Goal: Transaction & Acquisition: Purchase product/service

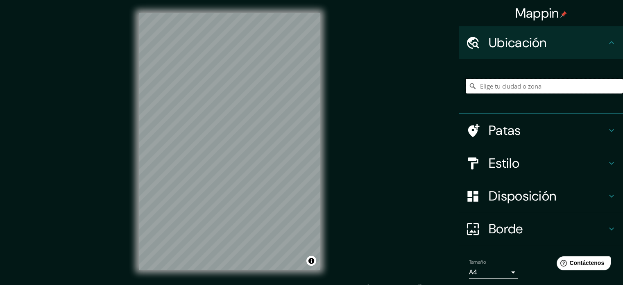
click at [498, 82] on input "Elige tu ciudad o zona" at bounding box center [543, 86] width 157 height 15
click at [516, 90] on input "Elige tu ciudad o zona" at bounding box center [543, 86] width 157 height 15
paste input "Calle 3 Sur 504, Centro histórico de Puebla, 72000 Heroica Puebla de Zaragoza, …"
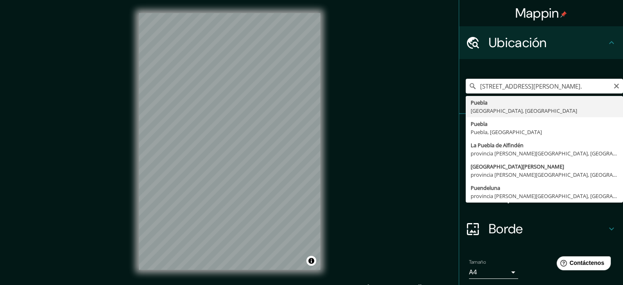
type input "Puebla, Puebla, México"
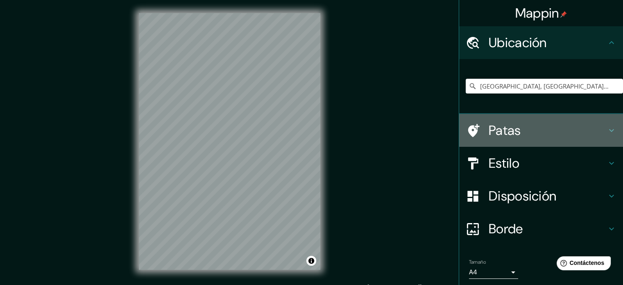
click at [516, 135] on h4 "Patas" at bounding box center [547, 130] width 118 height 16
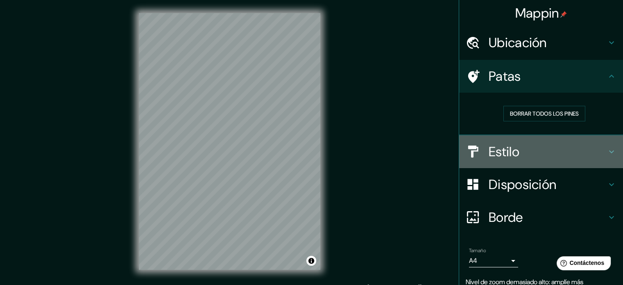
click at [504, 143] on font "Estilo" at bounding box center [503, 151] width 31 height 17
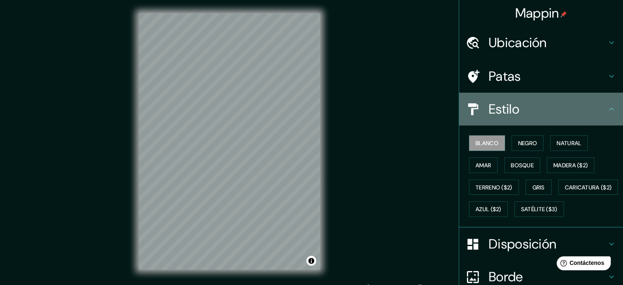
click at [557, 110] on h4 "Estilo" at bounding box center [547, 109] width 118 height 16
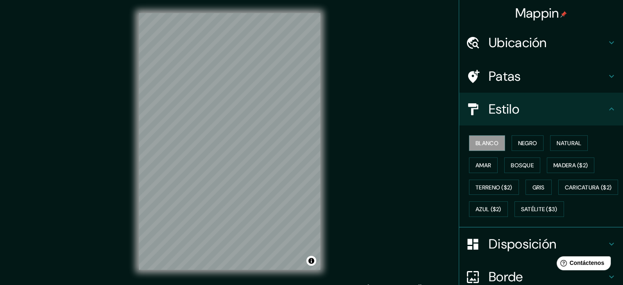
scroll to position [113, 0]
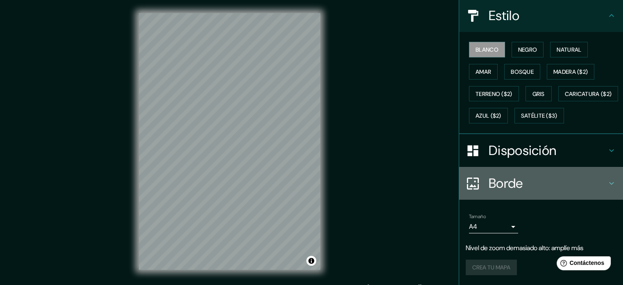
click at [515, 182] on font "Borde" at bounding box center [505, 182] width 34 height 17
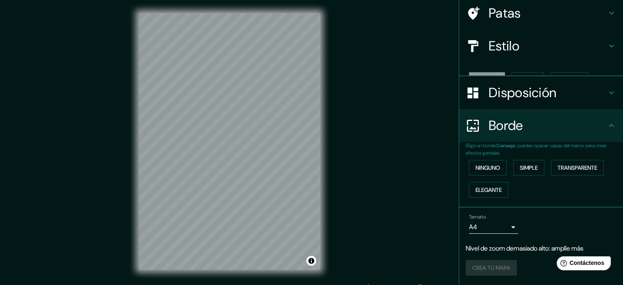
scroll to position [49, 0]
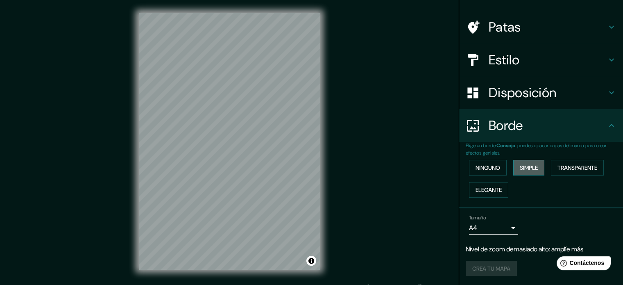
click at [526, 169] on font "Simple" at bounding box center [528, 167] width 18 height 7
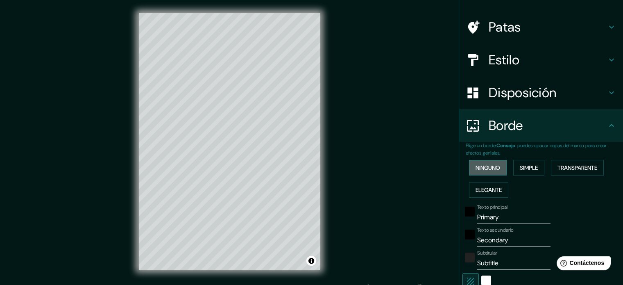
click at [493, 166] on font "Ninguno" at bounding box center [487, 167] width 25 height 7
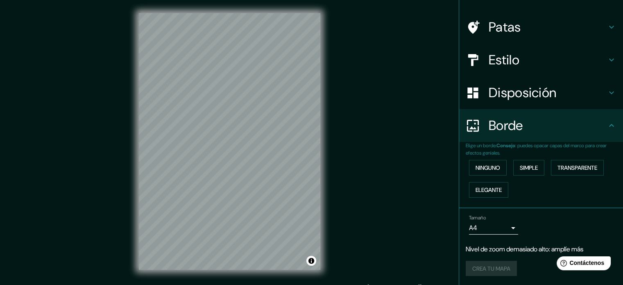
click at [509, 131] on font "Borde" at bounding box center [505, 125] width 34 height 17
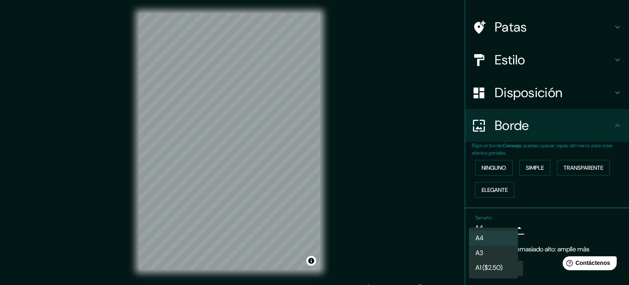
click at [499, 228] on body "Mappin Ubicación Puebla, Puebla, México Patas Estilo Disposición Borde Elige un…" at bounding box center [314, 142] width 629 height 285
click at [498, 248] on li "A3" at bounding box center [493, 253] width 49 height 15
click at [496, 232] on body "Mappin Ubicación Puebla, Puebla, México Patas Estilo Disposición Borde Elige un…" at bounding box center [314, 142] width 629 height 285
click at [499, 232] on li "A4" at bounding box center [493, 237] width 49 height 15
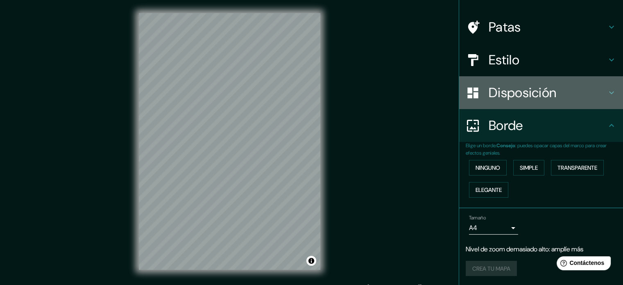
click at [555, 94] on h4 "Disposición" at bounding box center [547, 92] width 118 height 16
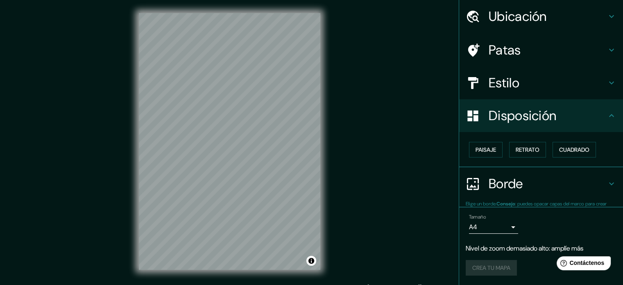
scroll to position [26, 0]
click at [534, 146] on font "Retrato" at bounding box center [527, 149] width 24 height 7
click at [563, 142] on button "Cuadrado" at bounding box center [573, 150] width 43 height 16
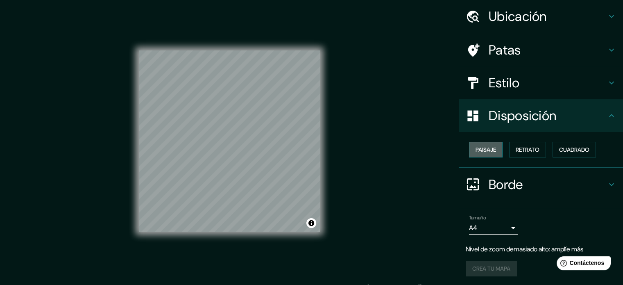
click at [483, 149] on font "Paisaje" at bounding box center [485, 149] width 20 height 7
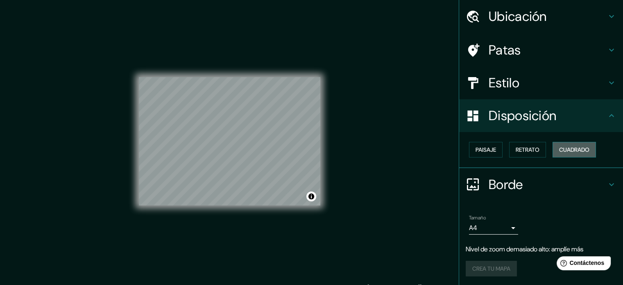
click at [559, 147] on font "Cuadrado" at bounding box center [574, 149] width 30 height 7
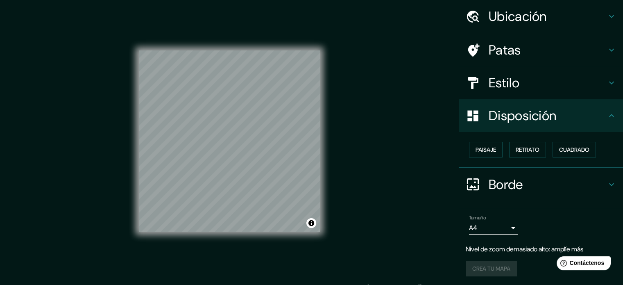
scroll to position [0, 0]
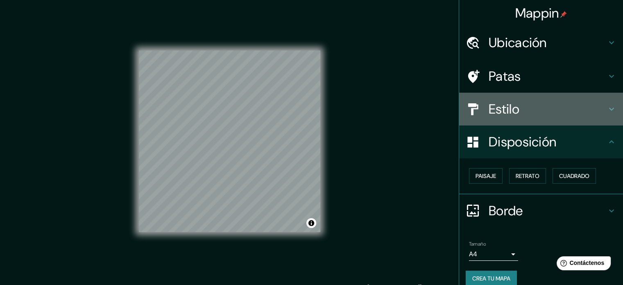
click at [520, 107] on h4 "Estilo" at bounding box center [547, 109] width 118 height 16
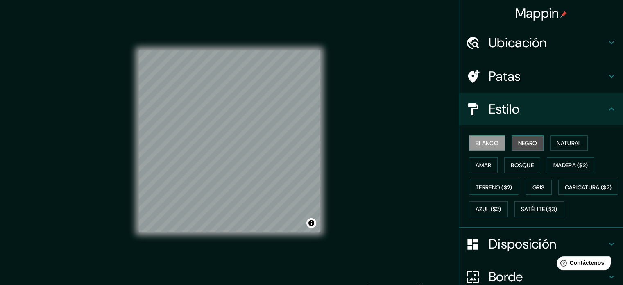
click at [518, 139] on font "Negro" at bounding box center [527, 142] width 19 height 7
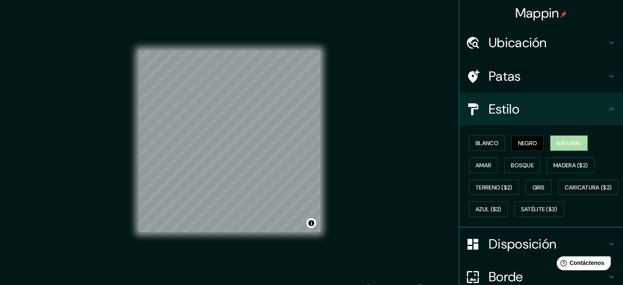
click at [560, 144] on font "Natural" at bounding box center [568, 142] width 25 height 7
click at [481, 161] on font "Amar" at bounding box center [483, 164] width 16 height 7
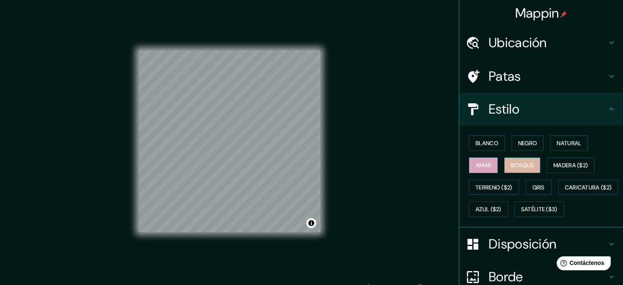
click at [516, 166] on font "Bosque" at bounding box center [521, 164] width 23 height 7
click at [561, 163] on font "Madera ($2)" at bounding box center [570, 164] width 34 height 7
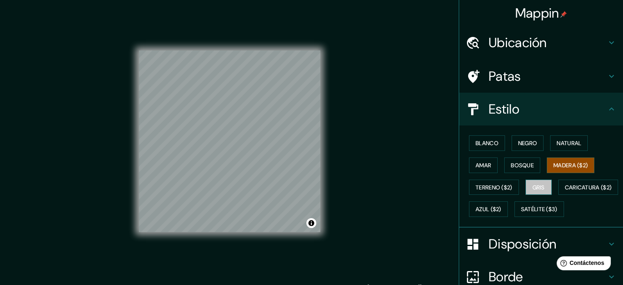
click at [535, 183] on font "Gris" at bounding box center [538, 186] width 12 height 7
click at [482, 141] on font "Blanco" at bounding box center [486, 142] width 23 height 7
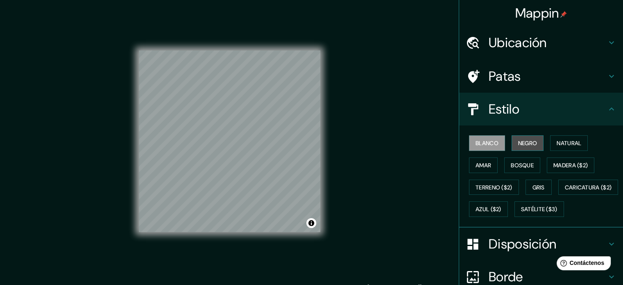
click at [521, 146] on font "Negro" at bounding box center [527, 142] width 19 height 7
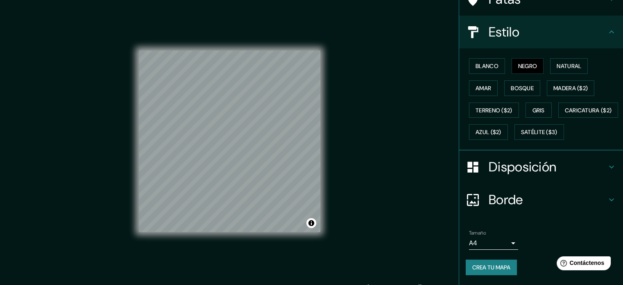
click at [499, 267] on font "Crea tu mapa" at bounding box center [491, 266] width 38 height 7
click at [531, 250] on div "Tamaño A4 single" at bounding box center [540, 239] width 151 height 26
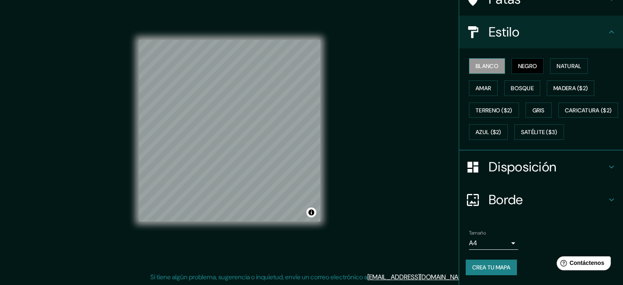
click at [475, 62] on font "Blanco" at bounding box center [486, 65] width 23 height 7
click at [395, 22] on div "Mappin Ubicación Puebla, Puebla, México Patas Estilo Blanco Negro Natural Amar …" at bounding box center [311, 137] width 623 height 296
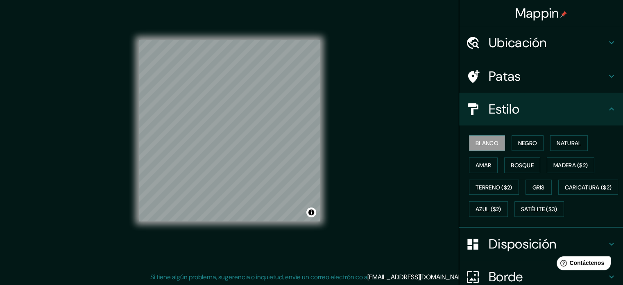
click at [540, 42] on font "Ubicación" at bounding box center [517, 42] width 58 height 17
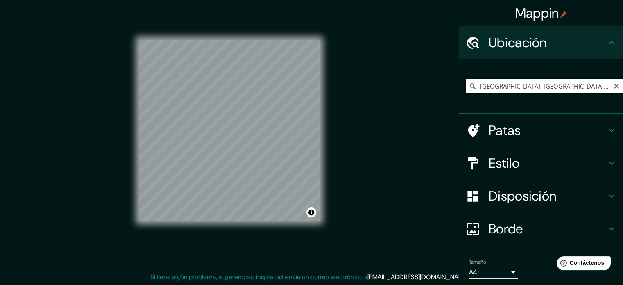
click at [517, 89] on input "Puebla, Puebla, México" at bounding box center [543, 86] width 157 height 15
click at [522, 87] on input "Puebla, Puebla, México" at bounding box center [543, 86] width 157 height 15
paste input "Calle 3 Sur 504, Centro histórico de Puebla, 72000 Heroica Puebla de Zaragoza, …"
type input "Puebla, Puebla, 72000, México"
click at [499, 172] on div "Estilo" at bounding box center [541, 163] width 164 height 33
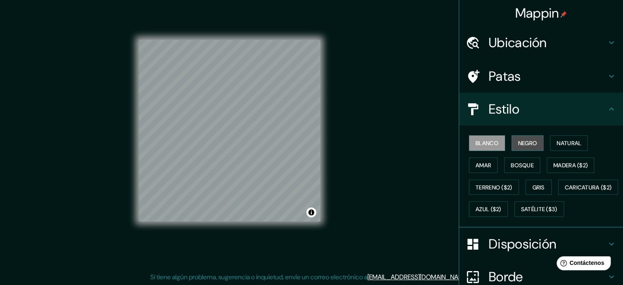
click at [531, 136] on button "Negro" at bounding box center [527, 143] width 32 height 16
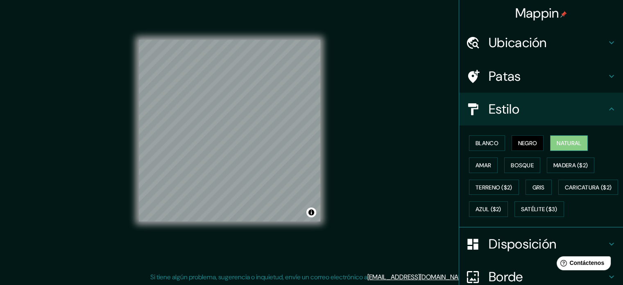
click at [563, 142] on font "Natural" at bounding box center [568, 142] width 25 height 7
click at [482, 164] on font "Amar" at bounding box center [483, 164] width 16 height 7
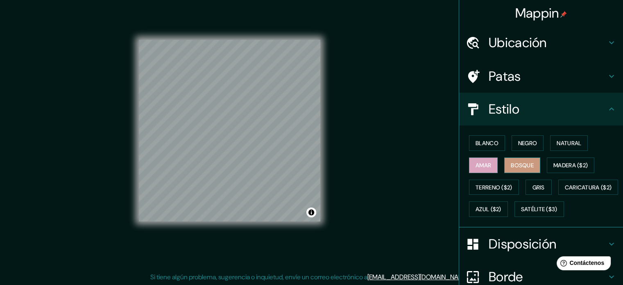
click at [511, 162] on font "Bosque" at bounding box center [521, 164] width 23 height 7
click at [553, 163] on font "Madera ($2)" at bounding box center [570, 164] width 34 height 7
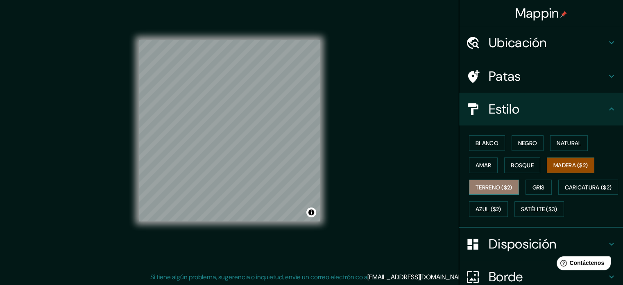
click at [497, 185] on font "Terreno ($2)" at bounding box center [493, 186] width 37 height 7
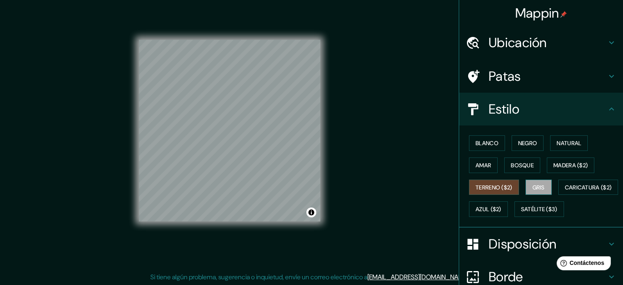
click at [532, 185] on font "Gris" at bounding box center [538, 186] width 12 height 7
click at [483, 140] on font "Blanco" at bounding box center [486, 142] width 23 height 7
click at [532, 189] on font "Gris" at bounding box center [538, 186] width 12 height 7
click at [287, 140] on div at bounding box center [287, 139] width 7 height 7
click at [280, 120] on div at bounding box center [279, 120] width 7 height 7
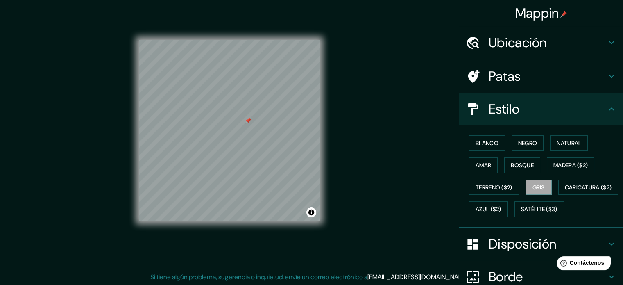
click at [249, 120] on div at bounding box center [248, 120] width 7 height 7
